Goal: Subscribe to service/newsletter

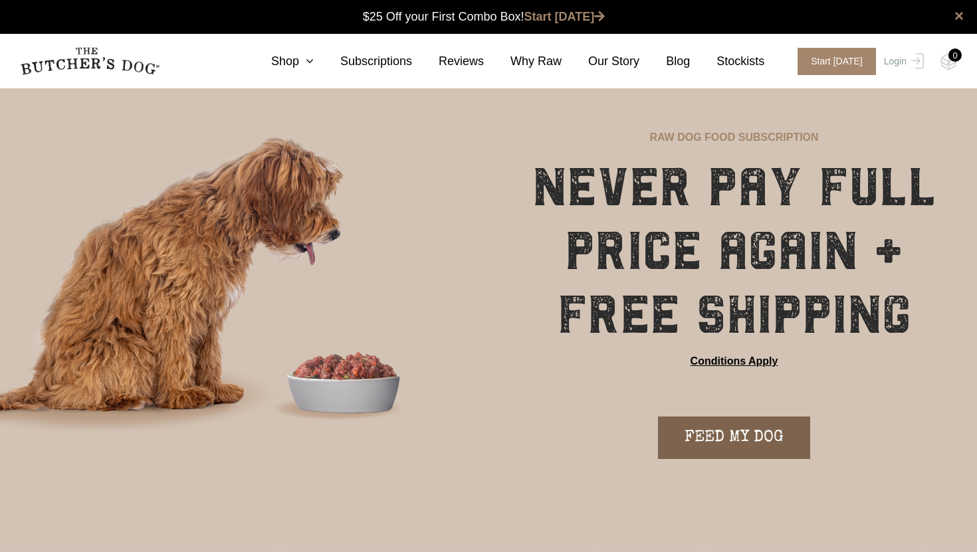
click at [700, 436] on link "FEED MY DOG" at bounding box center [734, 438] width 152 height 43
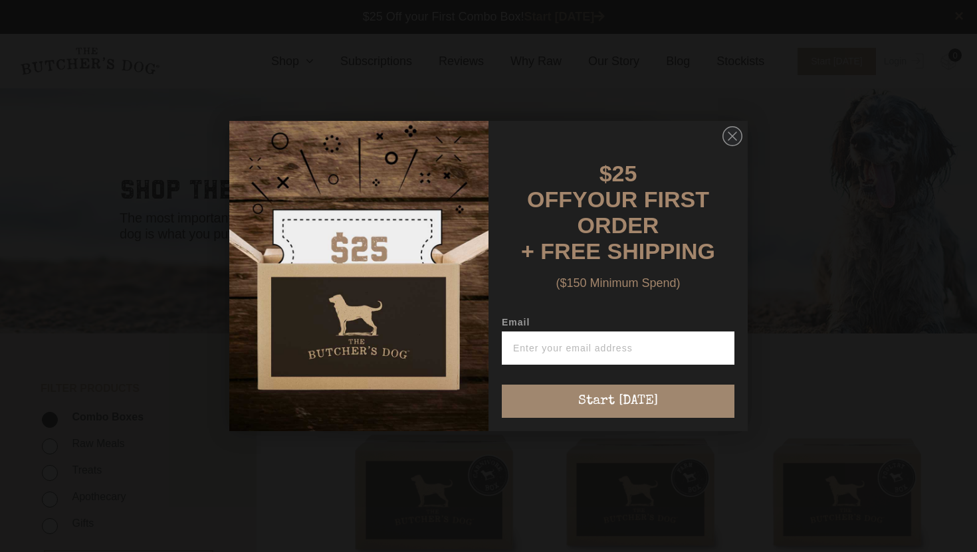
scroll to position [1, 0]
click at [725, 146] on circle "Close dialog" at bounding box center [732, 136] width 19 height 19
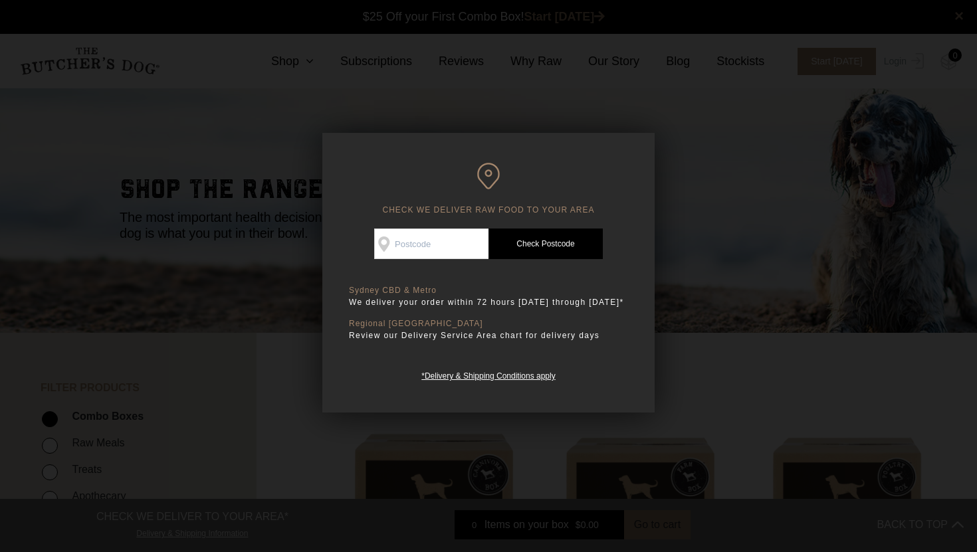
click at [420, 256] on input "Check Availability At" at bounding box center [431, 244] width 114 height 31
type input "3300"
click at [525, 244] on link "Check Postcode" at bounding box center [545, 244] width 114 height 31
